Goal: Transaction & Acquisition: Purchase product/service

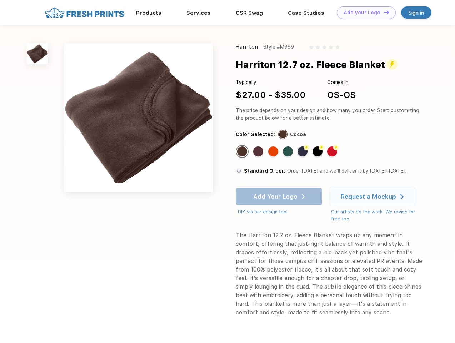
click at [363, 12] on link "Add your Logo Design Tool" at bounding box center [366, 12] width 59 height 12
click at [0, 0] on div "Design Tool" at bounding box center [0, 0] width 0 height 0
click at [383, 12] on link "Add your Logo Design Tool" at bounding box center [366, 12] width 59 height 12
click at [37, 54] on img at bounding box center [37, 53] width 21 height 21
click at [243, 151] on div "Standard Color" at bounding box center [242, 151] width 10 height 10
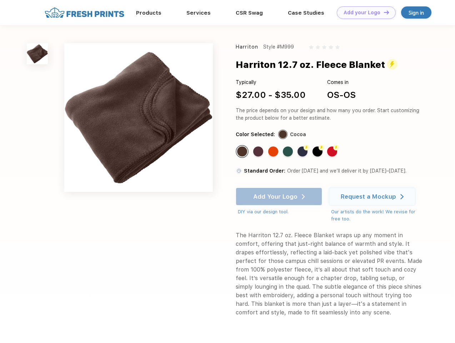
click at [259, 151] on div "Standard Color" at bounding box center [258, 151] width 10 height 10
click at [274, 151] on div "Standard Color" at bounding box center [273, 151] width 10 height 10
click at [288, 151] on div "Standard Color" at bounding box center [288, 151] width 10 height 10
click at [303, 151] on div "Flash Color" at bounding box center [302, 151] width 10 height 10
click at [318, 151] on div "Flash Color" at bounding box center [317, 151] width 10 height 10
